Goal: Information Seeking & Learning: Learn about a topic

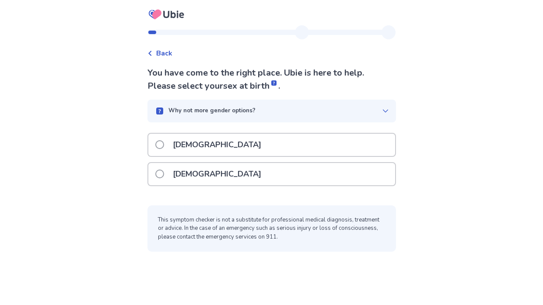
click at [179, 167] on p "[DEMOGRAPHIC_DATA]" at bounding box center [216, 174] width 99 height 22
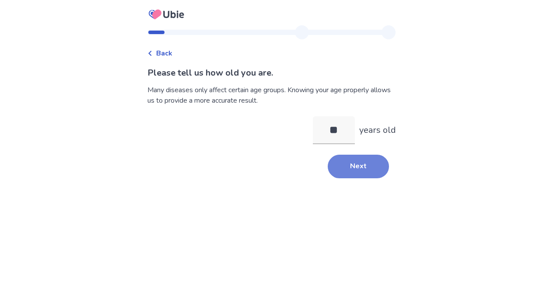
click at [335, 173] on button "Next" at bounding box center [358, 167] width 61 height 24
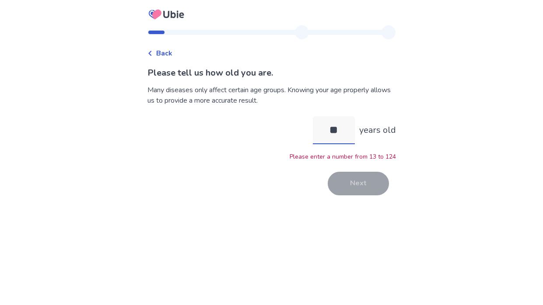
click at [342, 140] on input "**" at bounding box center [334, 130] width 42 height 28
type input "*"
type input "**"
click at [345, 181] on button "Next" at bounding box center [358, 184] width 61 height 24
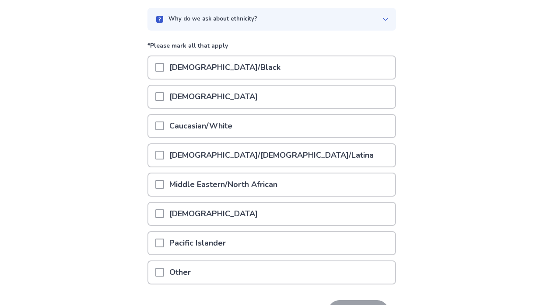
scroll to position [78, 0]
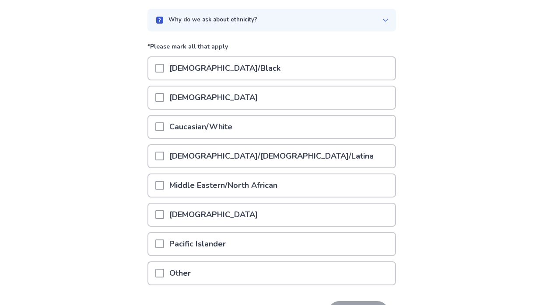
click at [164, 125] on span at bounding box center [159, 126] width 9 height 9
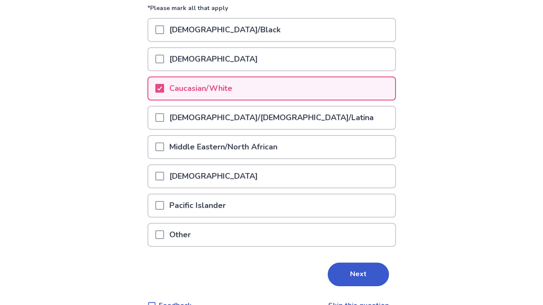
scroll to position [117, 0]
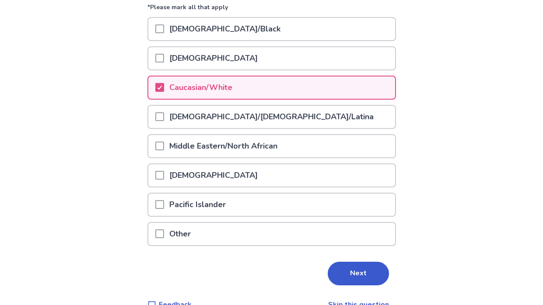
click at [164, 59] on span at bounding box center [159, 58] width 9 height 9
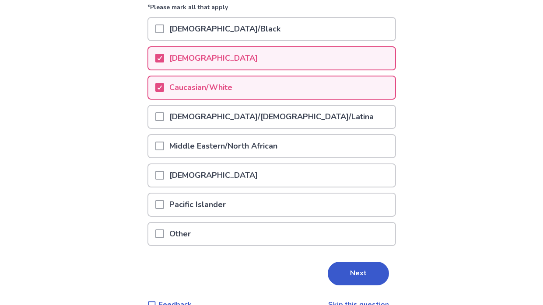
click at [162, 174] on span at bounding box center [159, 175] width 9 height 9
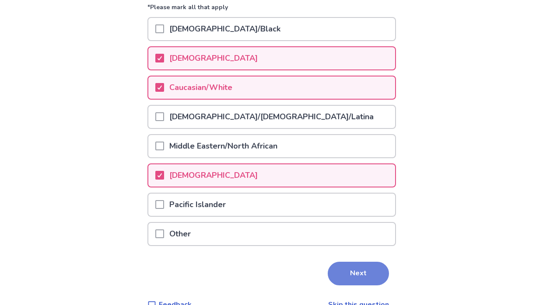
click at [341, 268] on button "Next" at bounding box center [358, 274] width 61 height 24
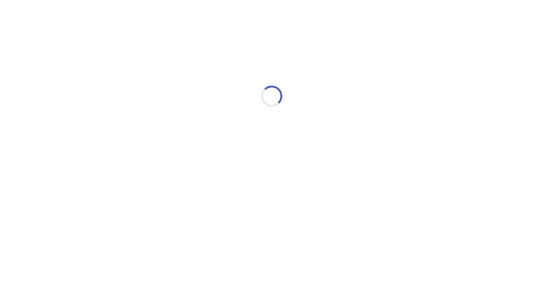
scroll to position [0, 0]
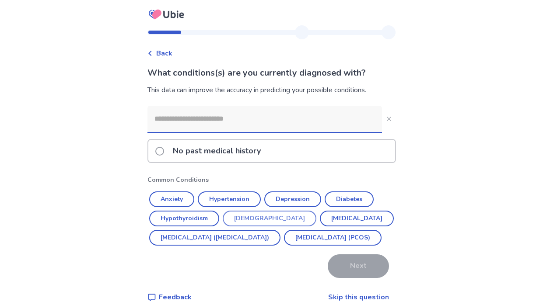
click at [256, 224] on button "[DEMOGRAPHIC_DATA]" at bounding box center [270, 219] width 94 height 16
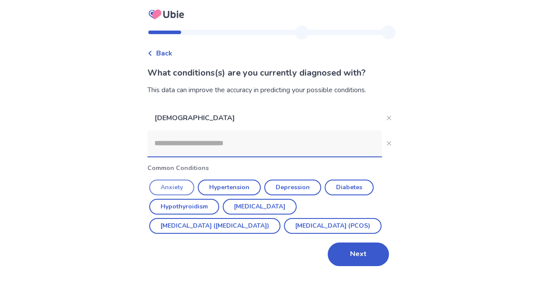
click at [185, 188] on button "Anxiety" at bounding box center [171, 188] width 45 height 16
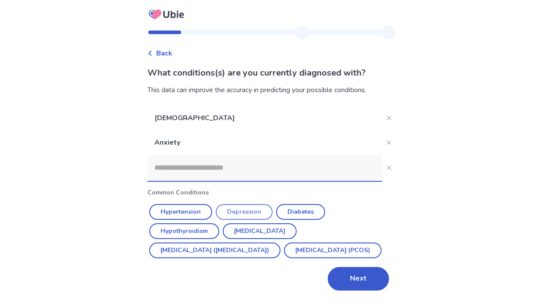
click at [258, 215] on button "Depression" at bounding box center [244, 212] width 57 height 16
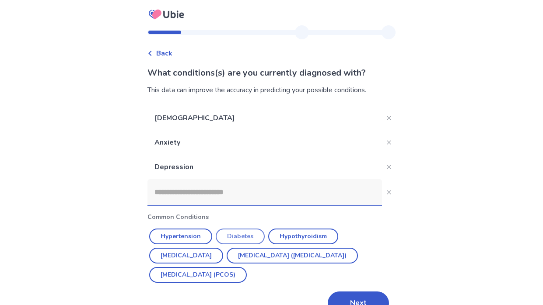
scroll to position [21, 0]
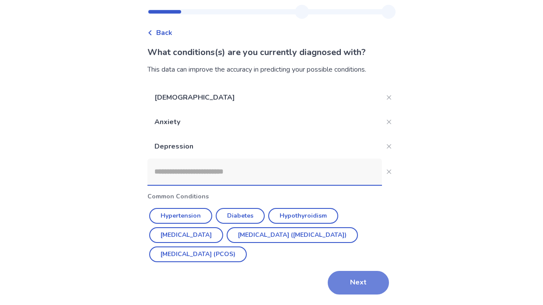
click at [347, 283] on button "Next" at bounding box center [358, 283] width 61 height 24
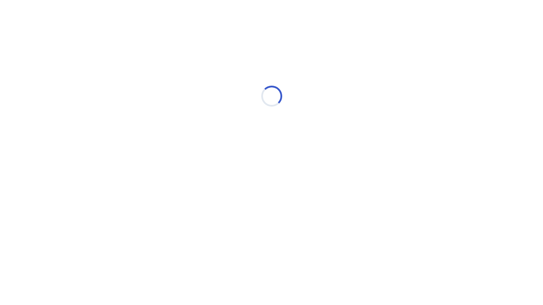
scroll to position [0, 0]
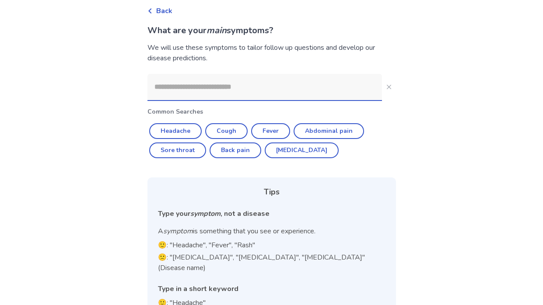
scroll to position [43, 0]
click at [224, 91] on input at bounding box center [264, 86] width 234 height 26
click at [230, 125] on button "Cough" at bounding box center [226, 131] width 42 height 16
type input "*****"
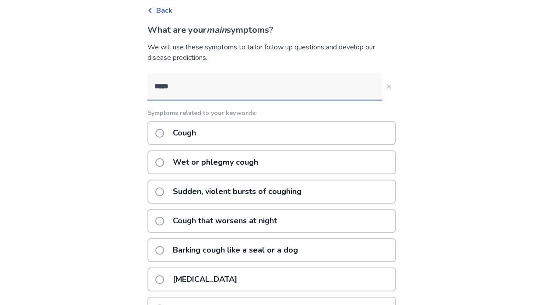
click at [247, 135] on div "Cough" at bounding box center [271, 133] width 248 height 24
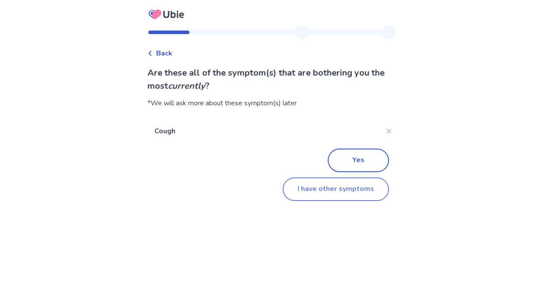
click at [316, 196] on button "I have other symptoms" at bounding box center [335, 190] width 106 height 24
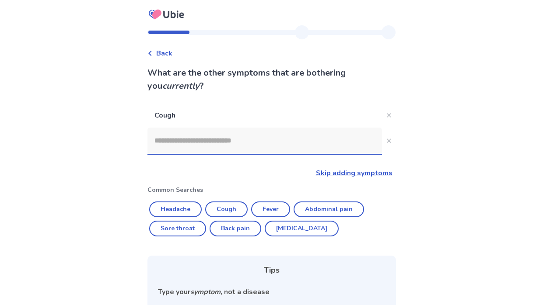
scroll to position [43, 0]
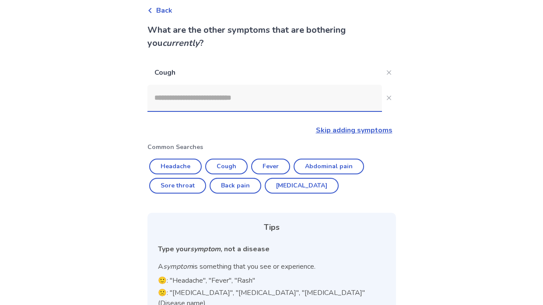
click at [216, 108] on input at bounding box center [264, 98] width 234 height 26
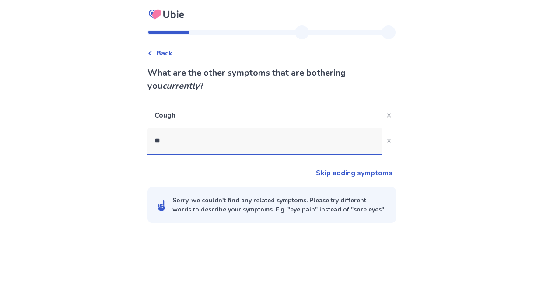
scroll to position [0, 0]
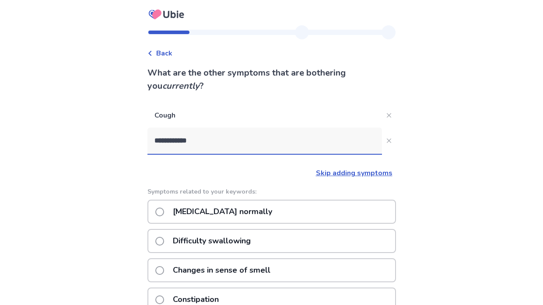
type input "**********"
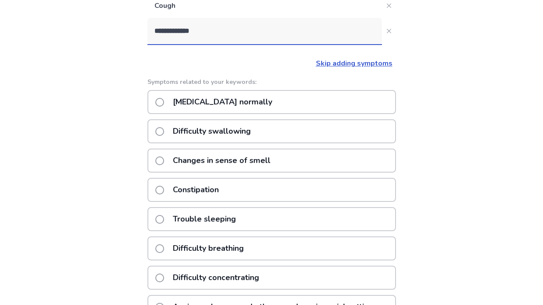
scroll to position [112, 0]
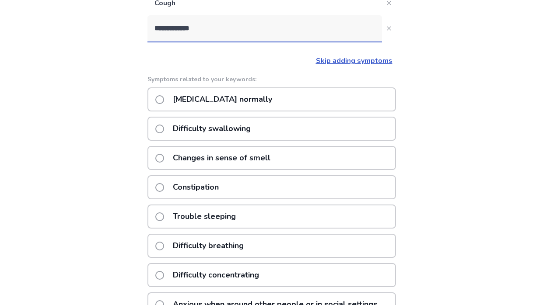
click at [163, 244] on span at bounding box center [159, 246] width 9 height 9
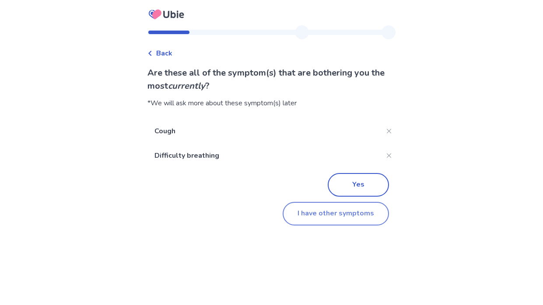
click at [335, 206] on button "I have other symptoms" at bounding box center [335, 214] width 106 height 24
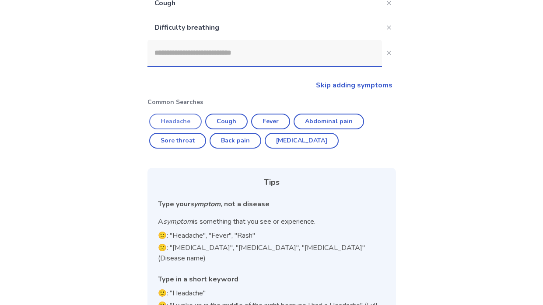
click at [182, 123] on button "Headache" at bounding box center [175, 122] width 52 height 16
type input "********"
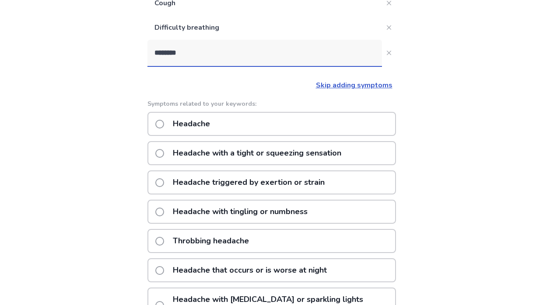
click at [164, 238] on span at bounding box center [159, 241] width 9 height 9
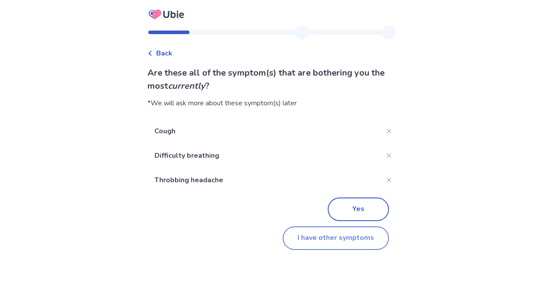
click at [327, 244] on button "I have other symptoms" at bounding box center [335, 239] width 106 height 24
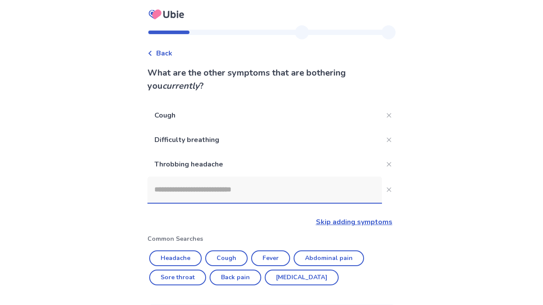
scroll to position [112, 0]
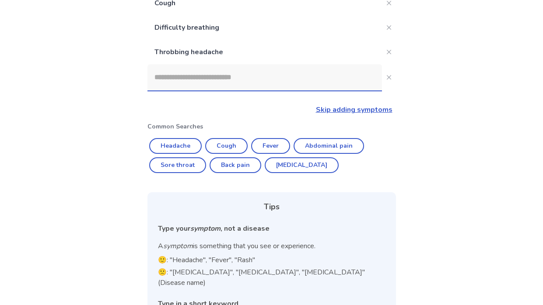
click at [205, 80] on input at bounding box center [264, 77] width 234 height 26
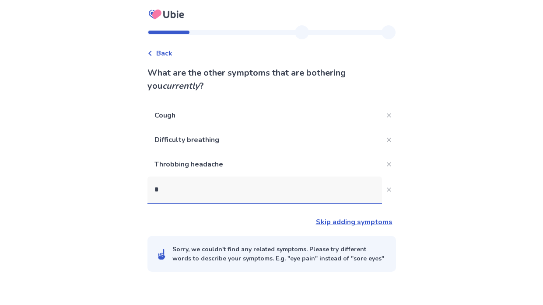
scroll to position [0, 0]
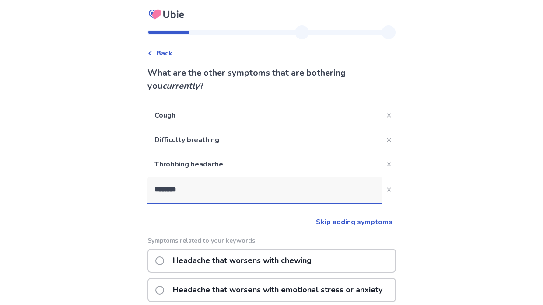
type input "*********"
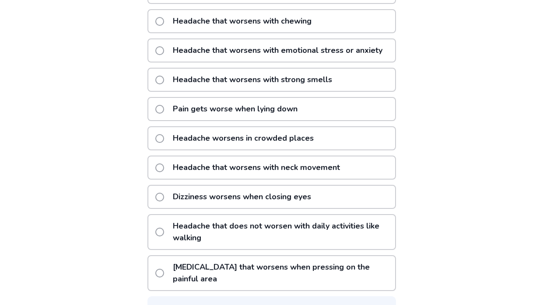
scroll to position [270, 0]
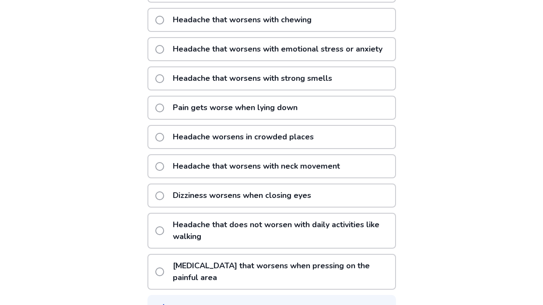
click at [164, 195] on span at bounding box center [159, 196] width 9 height 9
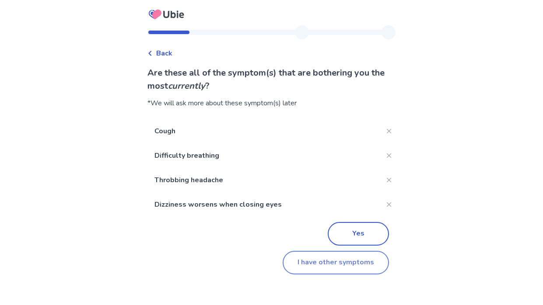
click at [321, 272] on button "I have other symptoms" at bounding box center [335, 263] width 106 height 24
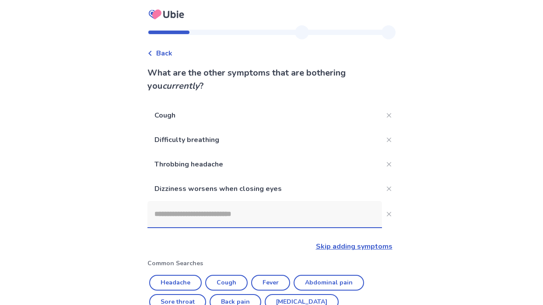
scroll to position [186, 0]
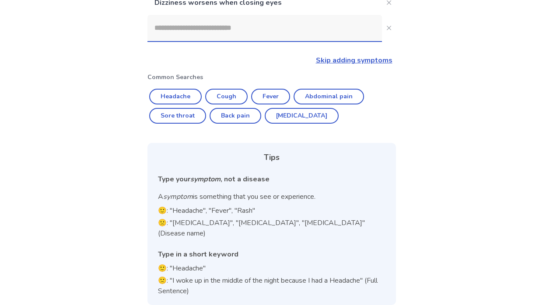
click at [231, 34] on input at bounding box center [264, 28] width 234 height 26
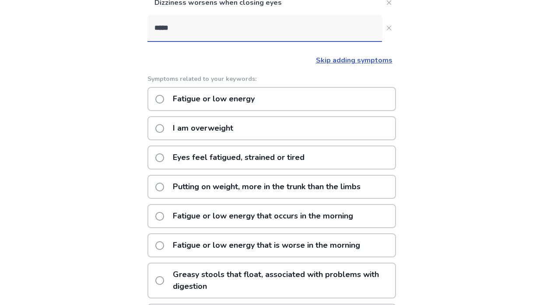
scroll to position [132, 0]
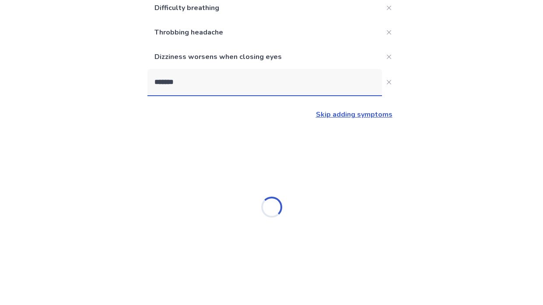
type input "********"
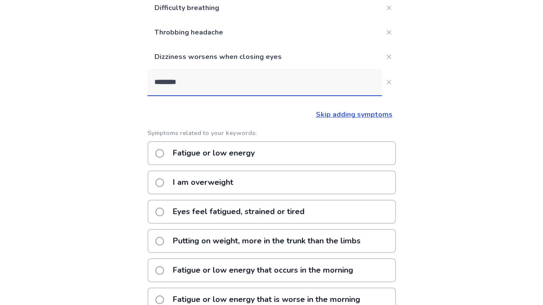
scroll to position [186, 0]
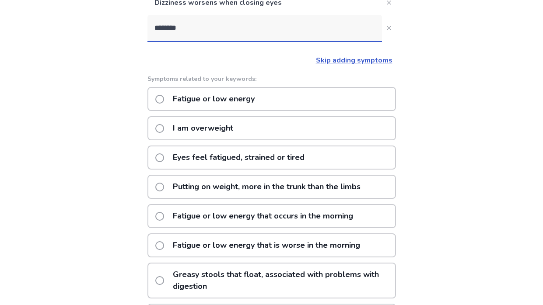
click at [248, 103] on p "Fatigue or low energy" at bounding box center [213, 99] width 92 height 22
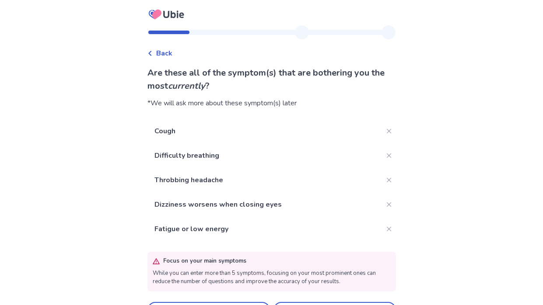
scroll to position [23, 0]
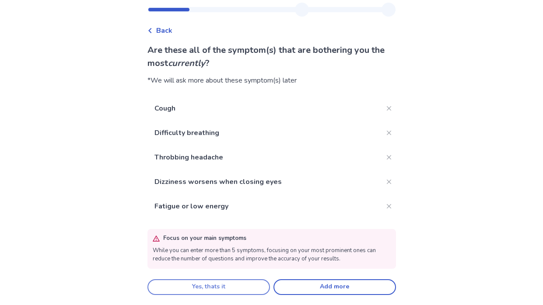
click at [246, 293] on button "Yes, thats it" at bounding box center [208, 287] width 122 height 16
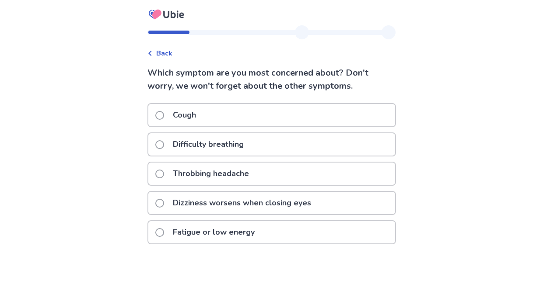
click at [235, 146] on p "Difficulty breathing" at bounding box center [207, 144] width 81 height 22
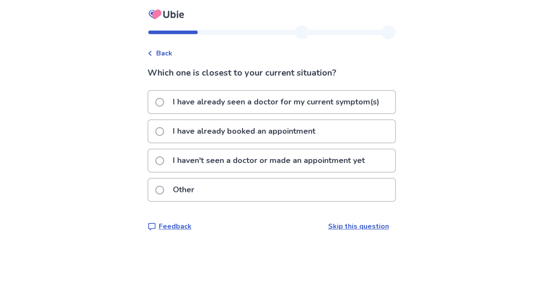
click at [262, 101] on p "I have already seen a doctor for my current symptom(s)" at bounding box center [275, 102] width 217 height 22
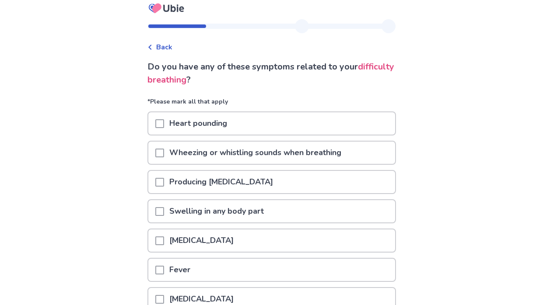
scroll to position [7, 0]
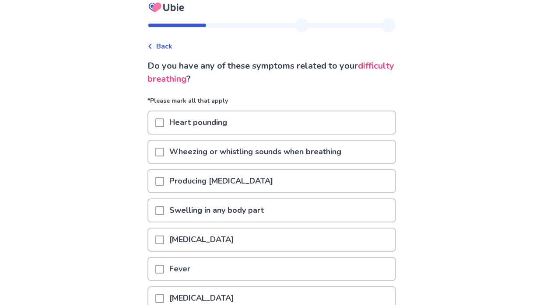
click at [164, 123] on span at bounding box center [159, 123] width 9 height 9
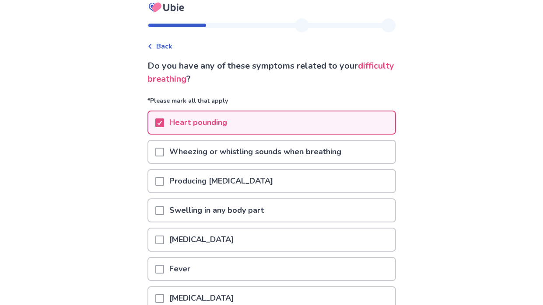
click at [164, 153] on span at bounding box center [159, 152] width 9 height 9
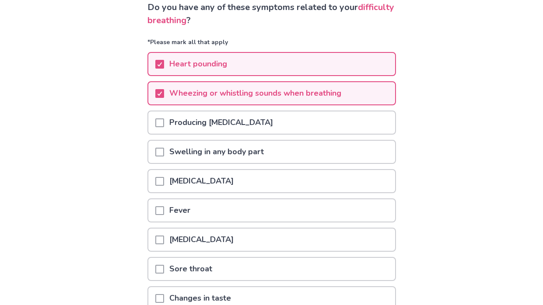
scroll to position [67, 0]
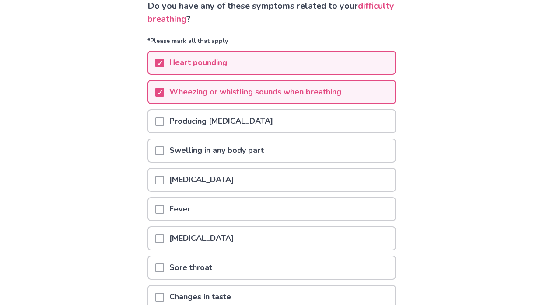
click at [162, 181] on span at bounding box center [159, 180] width 9 height 9
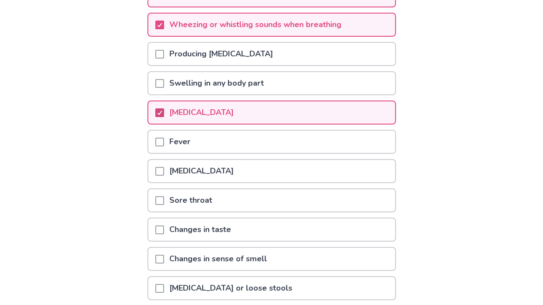
scroll to position [136, 0]
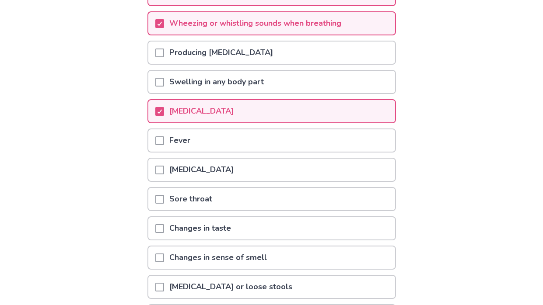
click at [164, 172] on span at bounding box center [159, 170] width 9 height 9
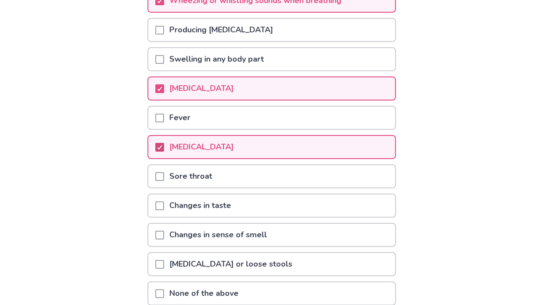
click at [164, 172] on span at bounding box center [159, 176] width 9 height 9
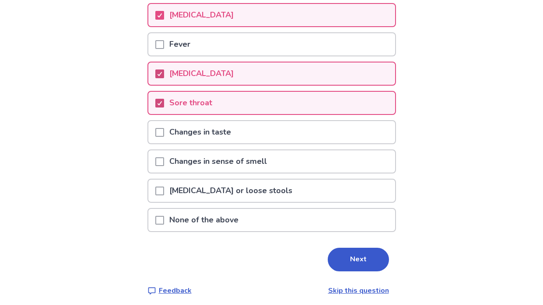
scroll to position [234, 0]
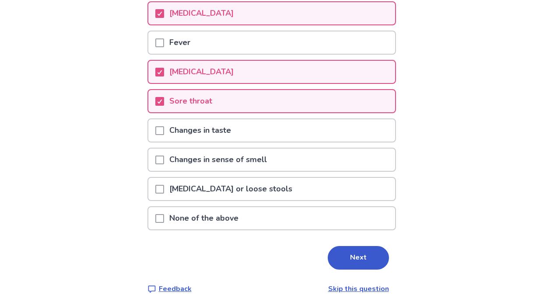
click at [164, 186] on span at bounding box center [159, 189] width 9 height 9
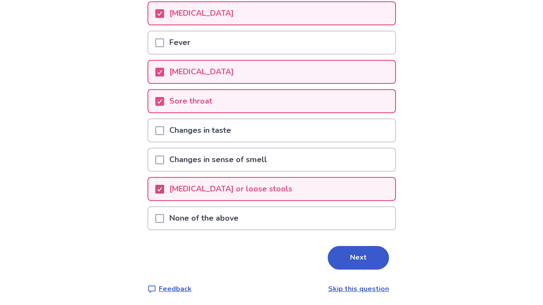
click at [162, 187] on icon at bounding box center [159, 189] width 5 height 4
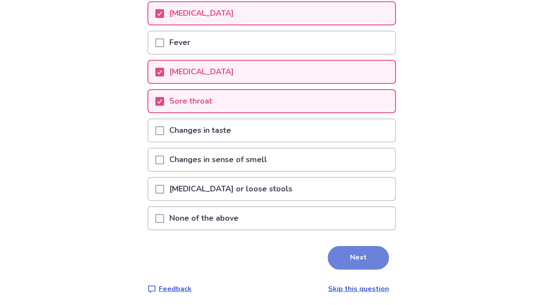
click at [351, 263] on button "Next" at bounding box center [358, 258] width 61 height 24
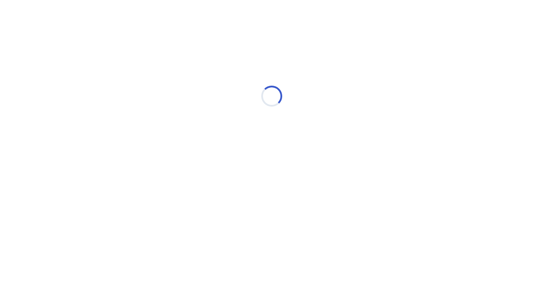
select select "*"
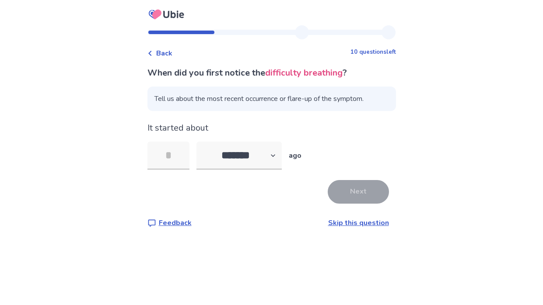
type input "*"
click at [368, 192] on button "Next" at bounding box center [358, 192] width 61 height 24
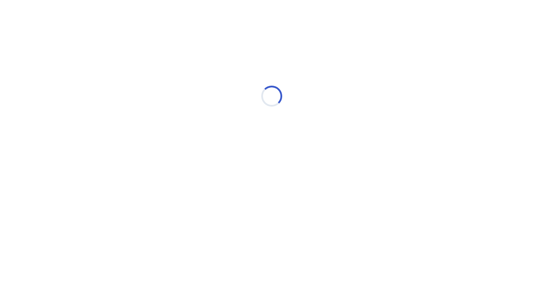
select select "*"
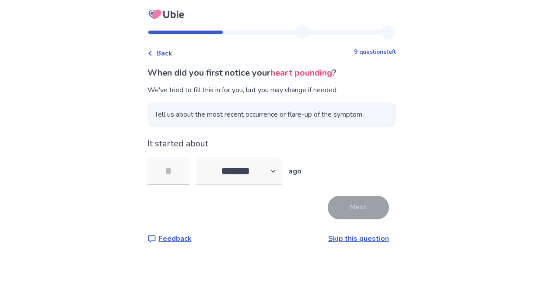
type input "*"
click at [371, 206] on button "Next" at bounding box center [358, 208] width 61 height 24
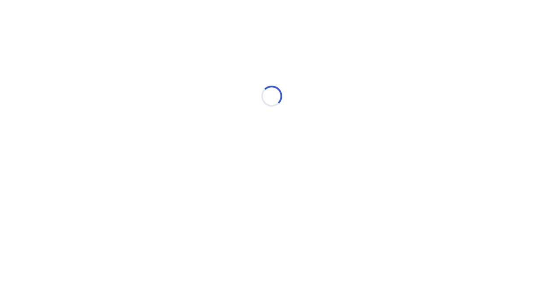
select select "*"
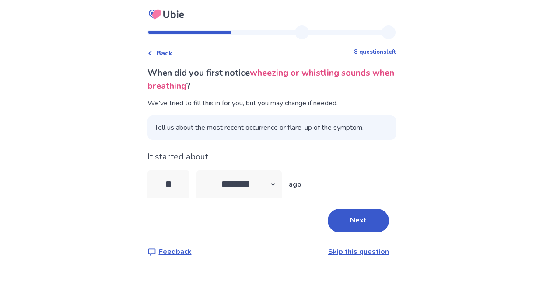
type input "*"
click at [258, 174] on select "******* ****** ******* ******** *******" at bounding box center [238, 185] width 85 height 28
click at [201, 171] on select "******* ****** ******* ******** *******" at bounding box center [238, 185] width 85 height 28
click at [271, 179] on select "******* ****** ******* ******** *******" at bounding box center [238, 185] width 85 height 28
select select "*"
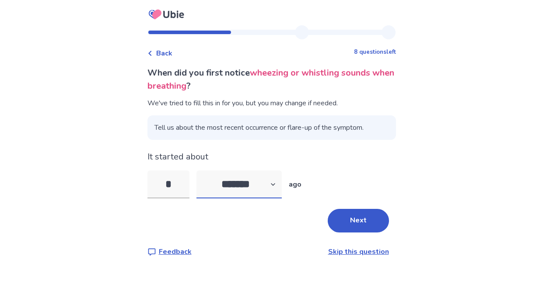
click at [201, 171] on select "******* ****** ******* ******** *******" at bounding box center [238, 185] width 85 height 28
click at [181, 179] on input "*" at bounding box center [168, 185] width 42 height 28
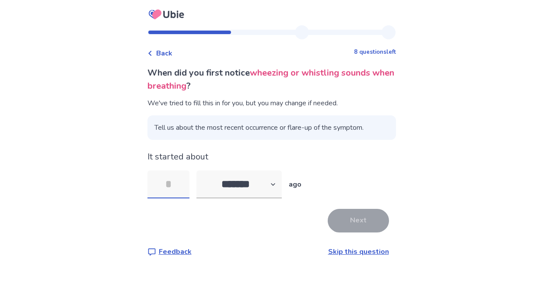
type input "*"
click at [334, 220] on button "Next" at bounding box center [358, 221] width 61 height 24
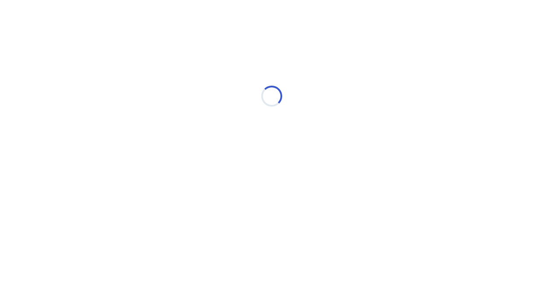
select select "*"
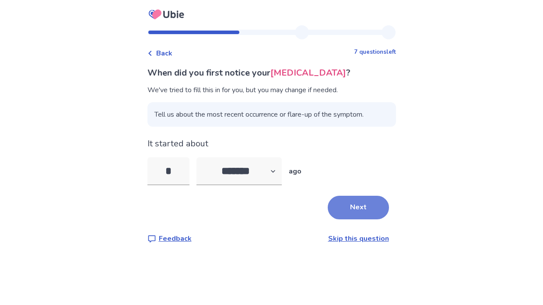
click at [373, 201] on button "Next" at bounding box center [358, 208] width 61 height 24
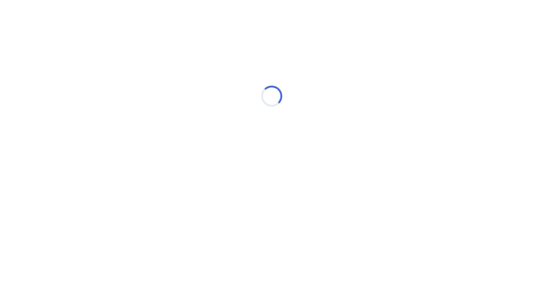
select select "*"
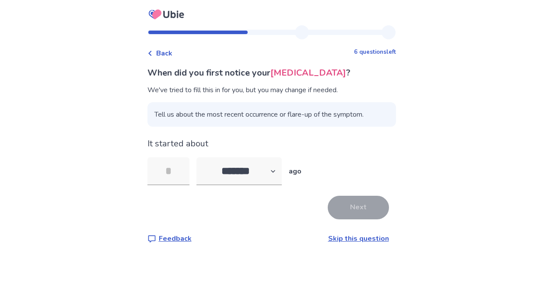
type input "*"
click at [332, 213] on button "Next" at bounding box center [358, 208] width 61 height 24
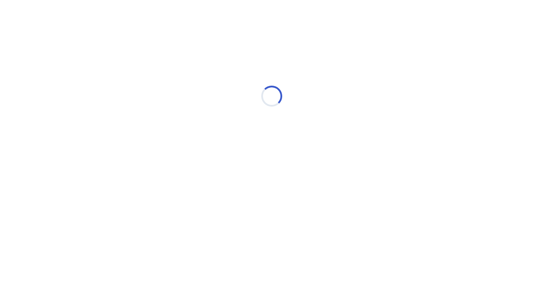
select select "*"
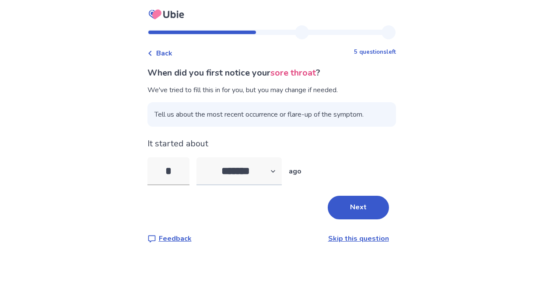
type input "*"
click at [249, 180] on select "******* ****** ******* ******** *******" at bounding box center [238, 171] width 85 height 28
select select "*"
click at [201, 157] on select "******* ****** ******* ******** *******" at bounding box center [238, 171] width 85 height 28
click at [363, 200] on button "Next" at bounding box center [358, 208] width 61 height 24
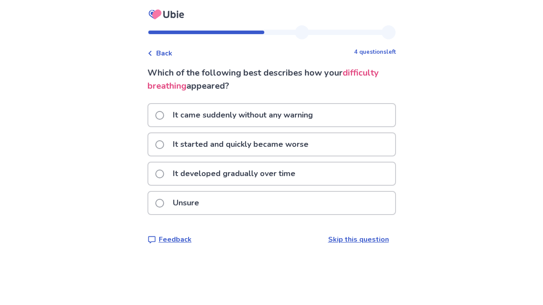
click at [307, 173] on div "It developed gradually over time" at bounding box center [271, 174] width 247 height 22
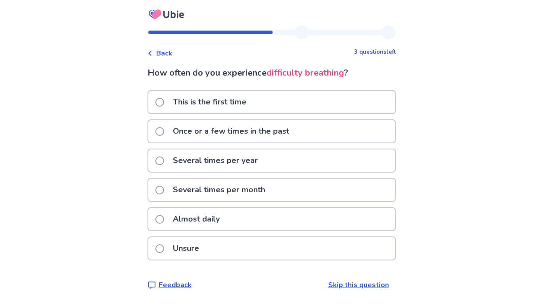
click at [294, 162] on div "Several times per year" at bounding box center [271, 161] width 247 height 22
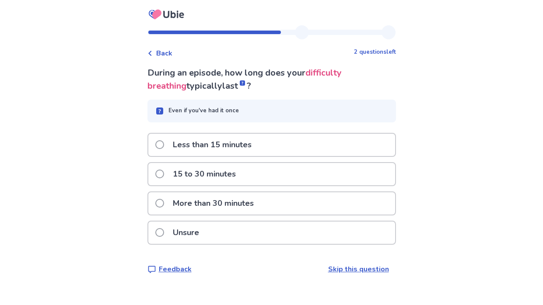
click at [257, 177] on div "15 to 30 minutes" at bounding box center [271, 174] width 247 height 22
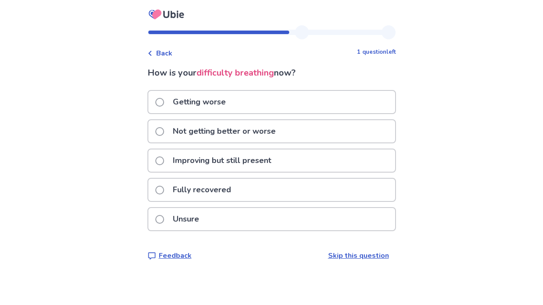
click at [223, 101] on p "Getting worse" at bounding box center [198, 102] width 63 height 22
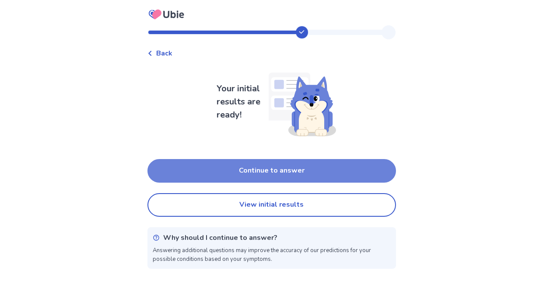
click at [267, 177] on button "Continue to answer" at bounding box center [271, 171] width 248 height 24
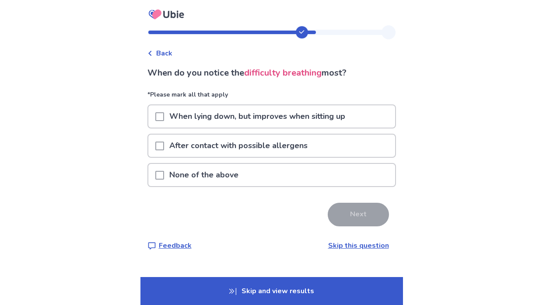
click at [164, 174] on span at bounding box center [159, 175] width 9 height 9
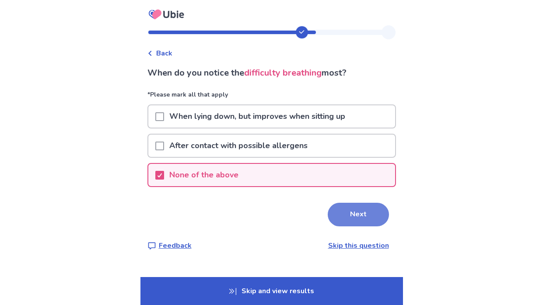
click at [335, 218] on button "Next" at bounding box center [358, 215] width 61 height 24
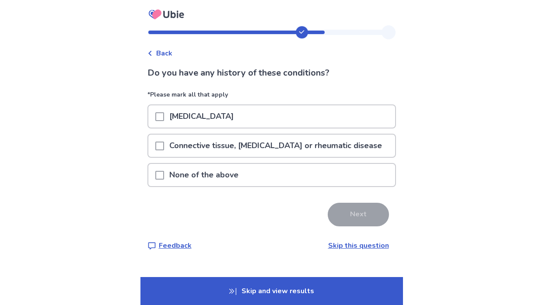
click at [164, 175] on span at bounding box center [159, 175] width 9 height 9
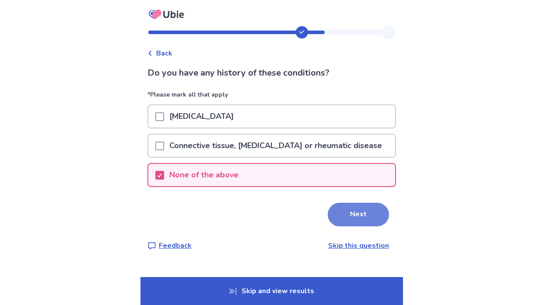
click at [346, 213] on button "Next" at bounding box center [358, 215] width 61 height 24
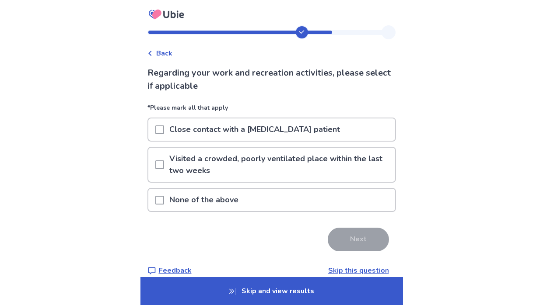
click at [163, 129] on span at bounding box center [159, 129] width 9 height 9
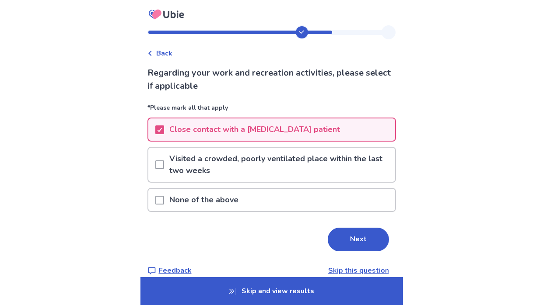
click at [164, 165] on span at bounding box center [159, 164] width 9 height 9
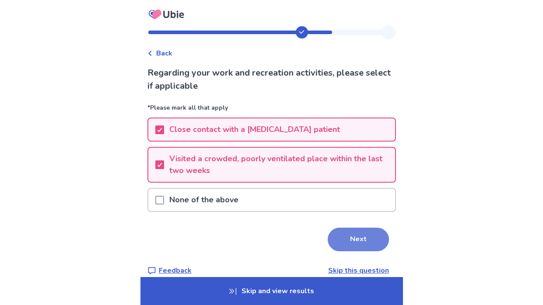
click at [337, 237] on button "Next" at bounding box center [358, 240] width 61 height 24
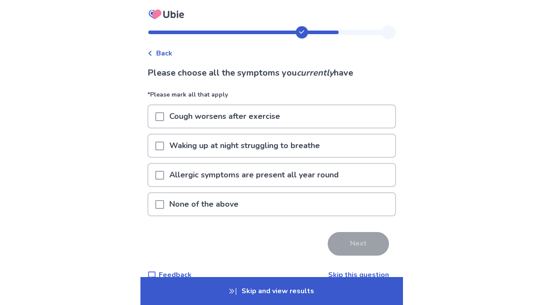
click at [164, 115] on span at bounding box center [159, 116] width 9 height 9
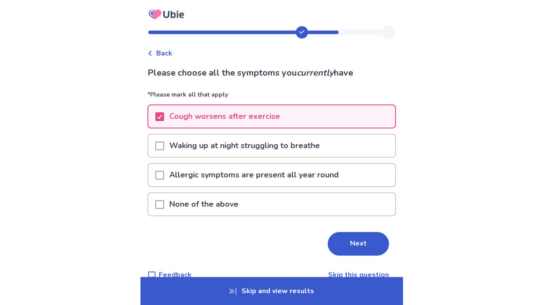
click at [164, 142] on span at bounding box center [159, 146] width 9 height 9
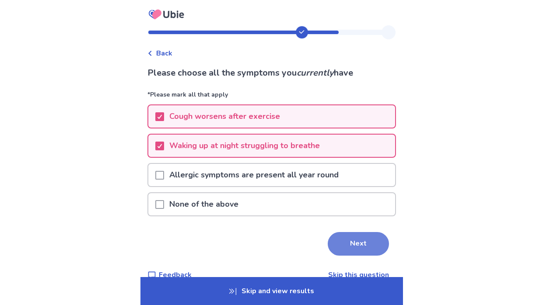
click at [337, 244] on button "Next" at bounding box center [358, 244] width 61 height 24
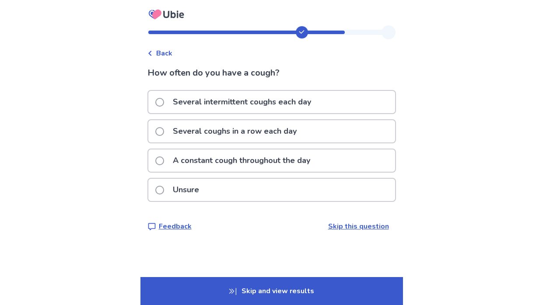
click at [164, 157] on span at bounding box center [159, 161] width 9 height 9
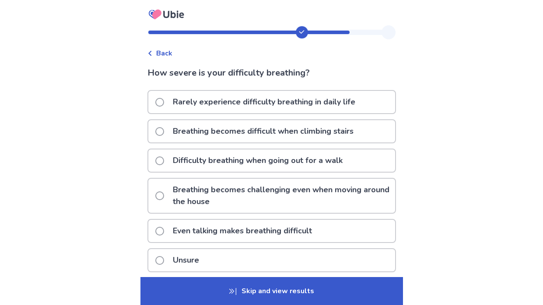
click at [271, 227] on p "Even talking makes breathing difficult" at bounding box center [242, 231] width 150 height 22
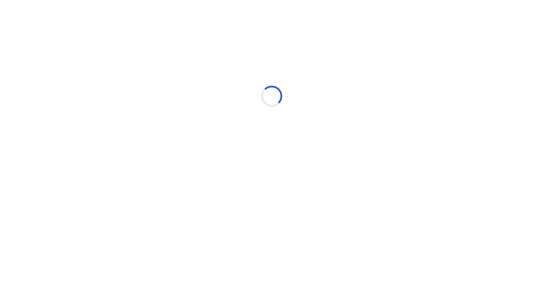
select select "*"
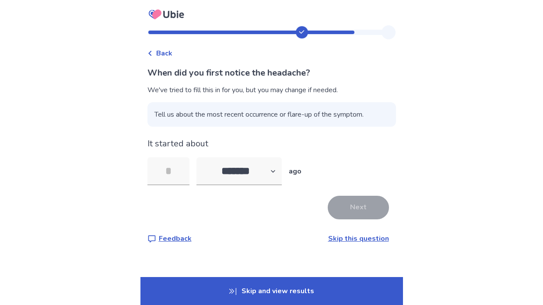
type input "*"
click at [362, 204] on button "Next" at bounding box center [358, 208] width 61 height 24
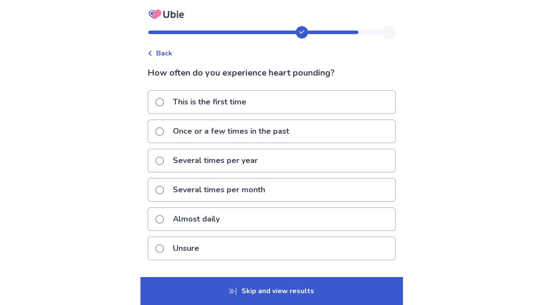
click at [291, 128] on p "Once or a few times in the past" at bounding box center [230, 131] width 127 height 22
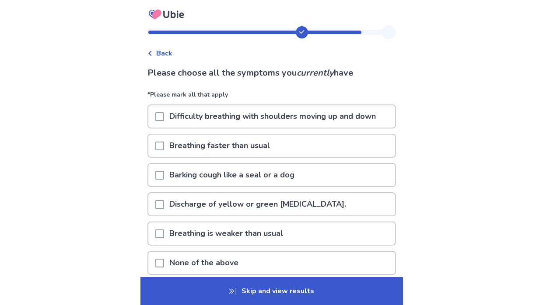
click at [164, 122] on div at bounding box center [159, 116] width 9 height 22
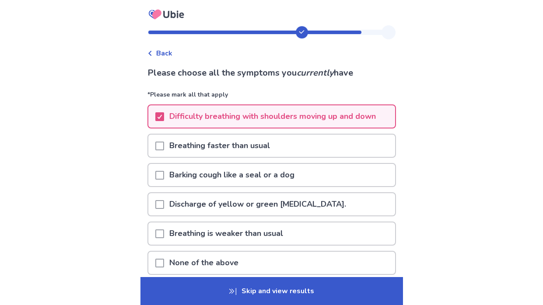
click at [164, 139] on div at bounding box center [159, 146] width 9 height 22
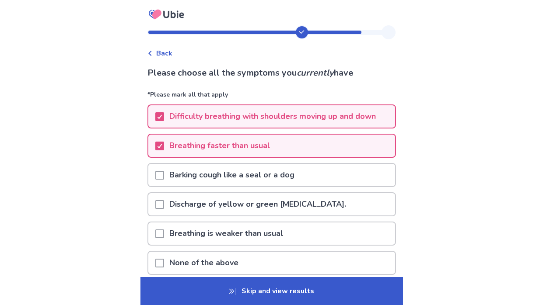
click at [164, 173] on span at bounding box center [159, 175] width 9 height 9
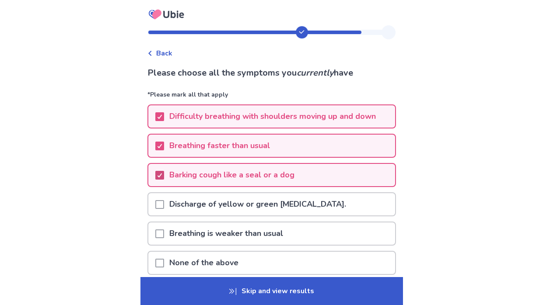
click at [162, 177] on div at bounding box center [159, 175] width 5 height 7
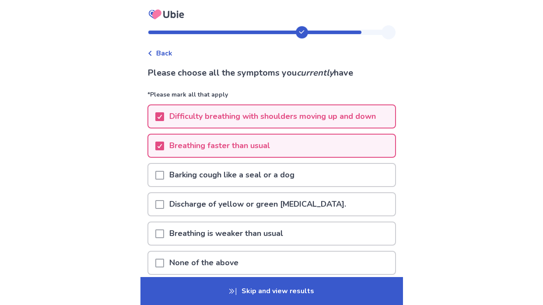
click at [163, 230] on span at bounding box center [159, 234] width 9 height 9
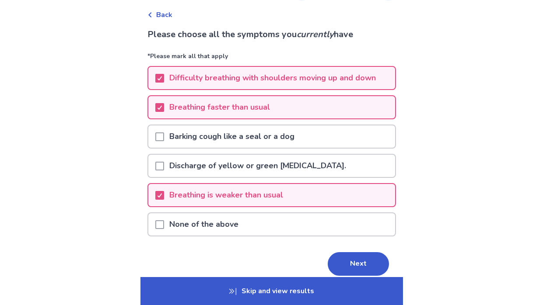
scroll to position [53, 0]
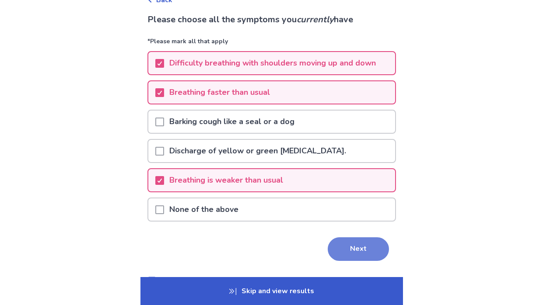
click at [348, 253] on button "Next" at bounding box center [358, 249] width 61 height 24
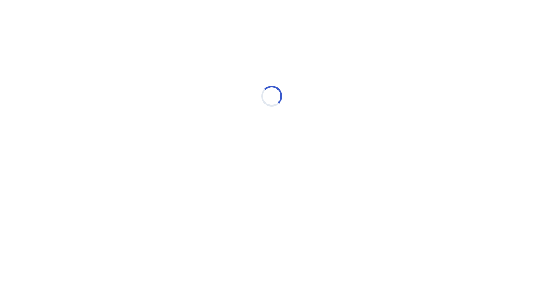
scroll to position [0, 0]
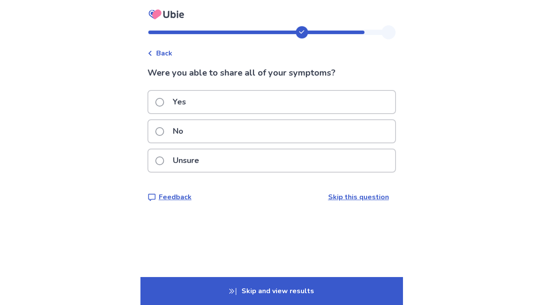
click at [200, 160] on p "Unsure" at bounding box center [185, 161] width 37 height 22
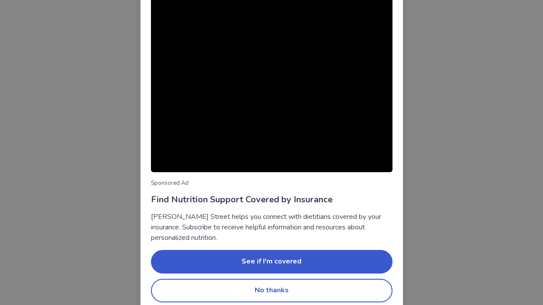
scroll to position [59, 0]
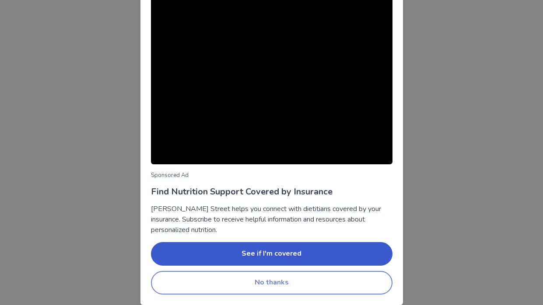
click at [240, 288] on button "No thanks" at bounding box center [271, 283] width 241 height 24
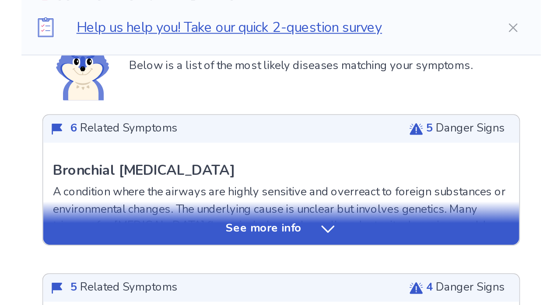
scroll to position [219, 0]
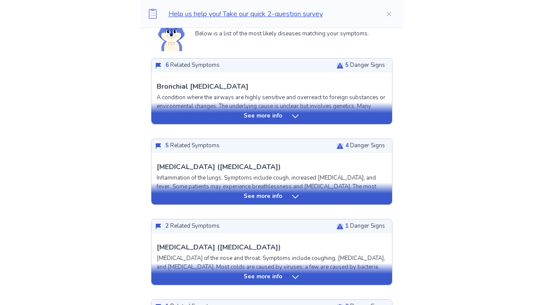
click at [276, 195] on p "See more info" at bounding box center [263, 196] width 38 height 9
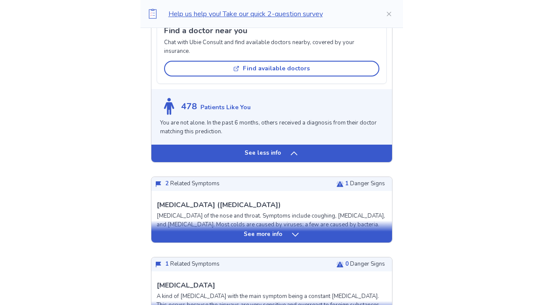
scroll to position [979, 0]
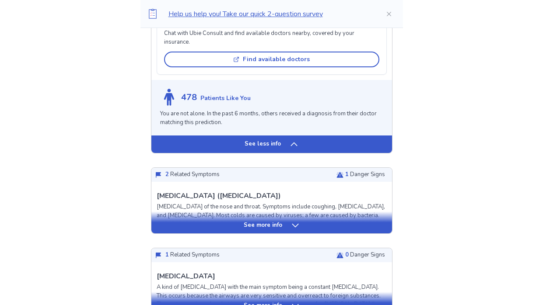
click at [291, 224] on icon at bounding box center [295, 225] width 9 height 9
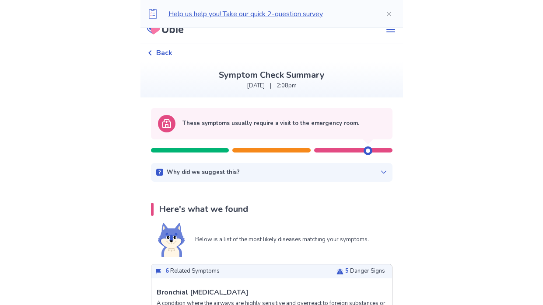
scroll to position [0, 0]
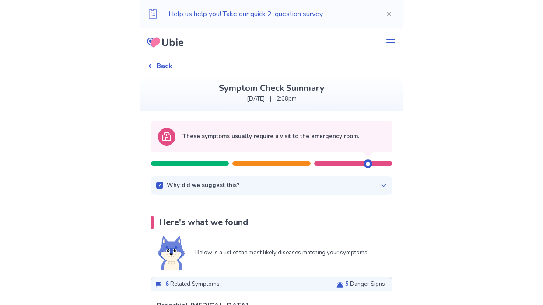
click at [315, 187] on div "Why did we suggest this?" at bounding box center [271, 185] width 231 height 9
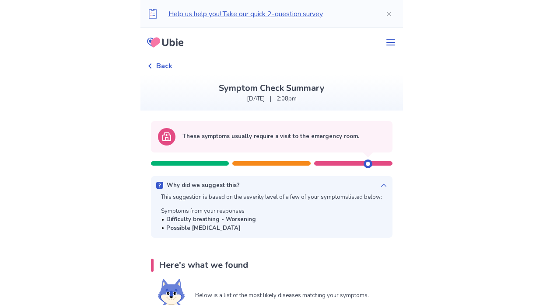
click at [301, 204] on div "This suggestion is based on the severity level of a few of your symptoms listed…" at bounding box center [271, 212] width 221 height 39
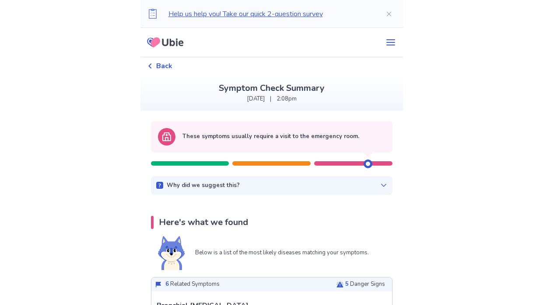
click at [300, 193] on div "Why did we suggest this? This suggestion is based on the severity level of a fe…" at bounding box center [271, 185] width 241 height 19
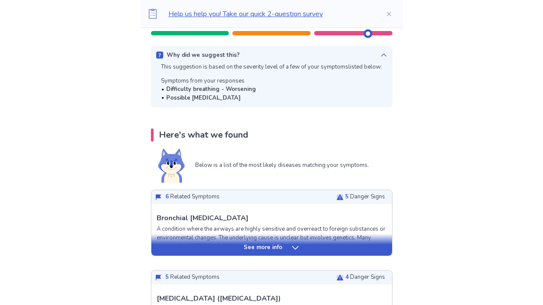
scroll to position [131, 0]
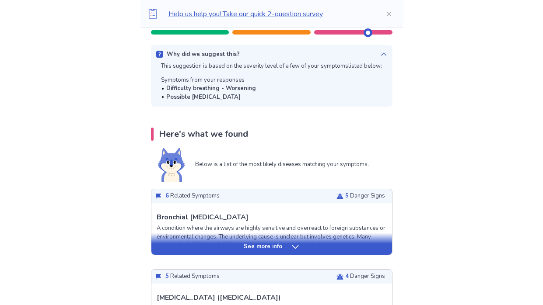
click at [291, 248] on icon at bounding box center [295, 247] width 9 height 9
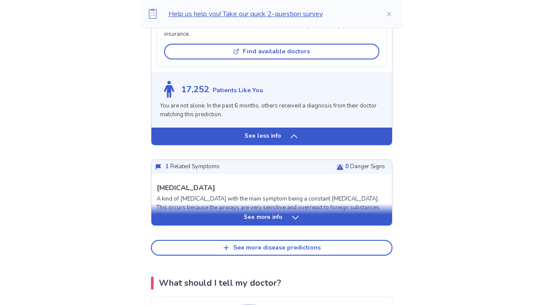
scroll to position [2700, 0]
click at [318, 213] on div "See more info" at bounding box center [271, 217] width 240 height 9
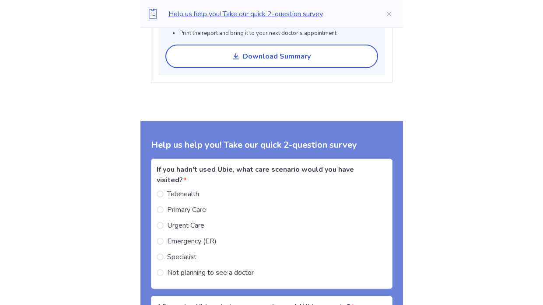
scroll to position [4029, 0]
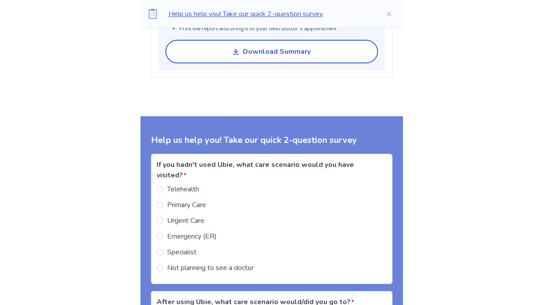
click at [164, 265] on span at bounding box center [160, 268] width 7 height 7
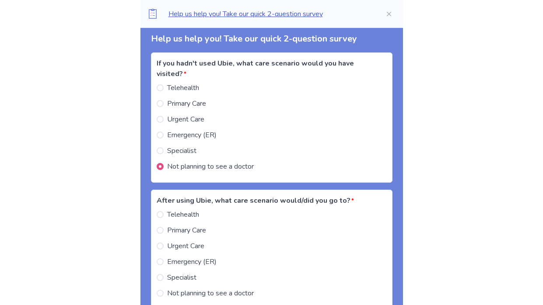
scroll to position [4133, 0]
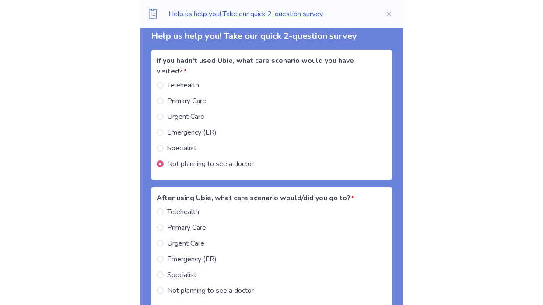
click at [169, 207] on label "Telehealth" at bounding box center [178, 212] width 42 height 10
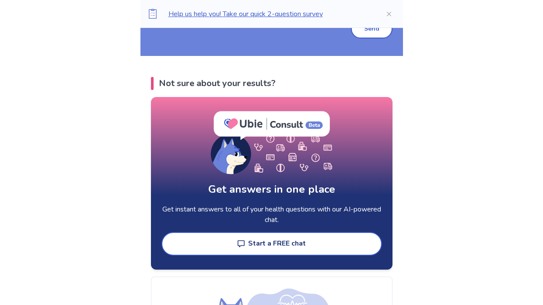
scroll to position [4436, 0]
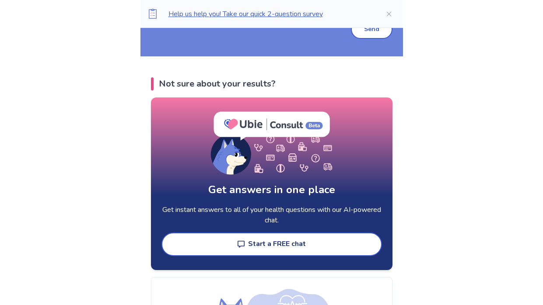
click at [305, 233] on button "Start a FREE chat" at bounding box center [271, 245] width 220 height 24
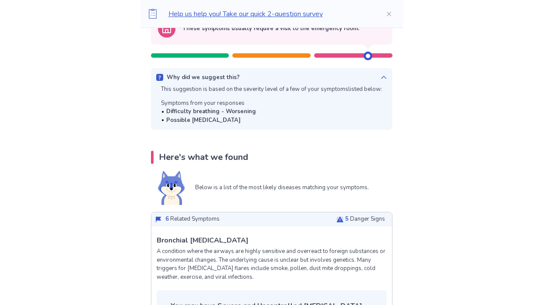
scroll to position [0, 0]
